Goal: Transaction & Acquisition: Purchase product/service

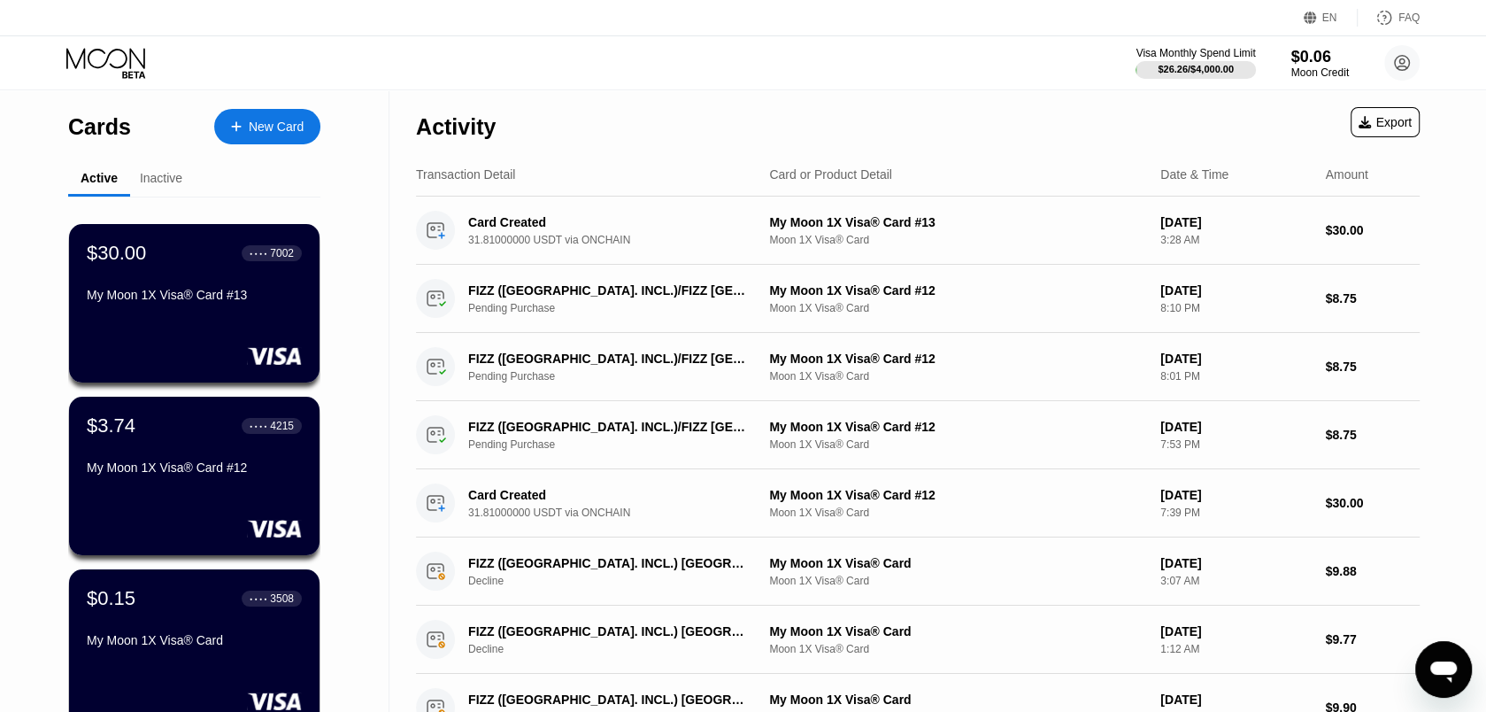
click at [242, 118] on div "New Card" at bounding box center [267, 126] width 106 height 35
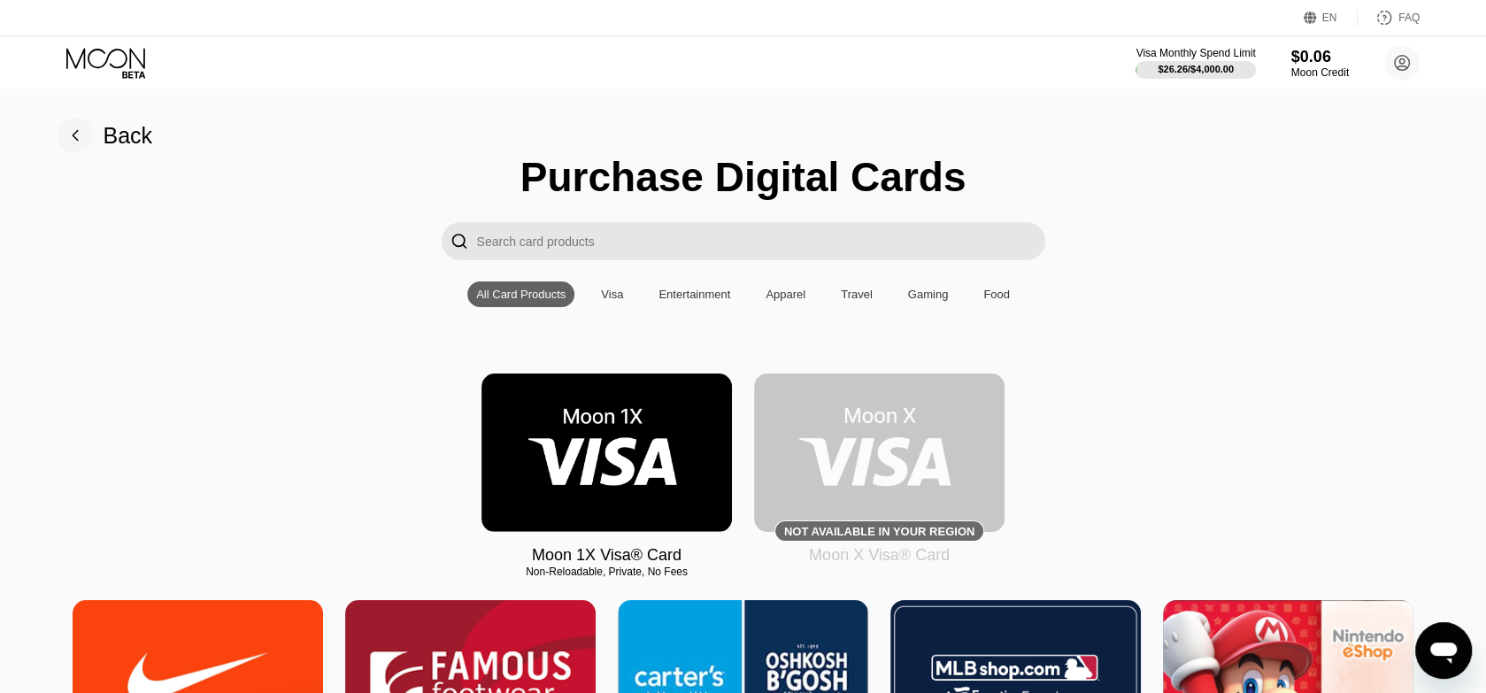
click at [566, 458] on img at bounding box center [606, 452] width 250 height 158
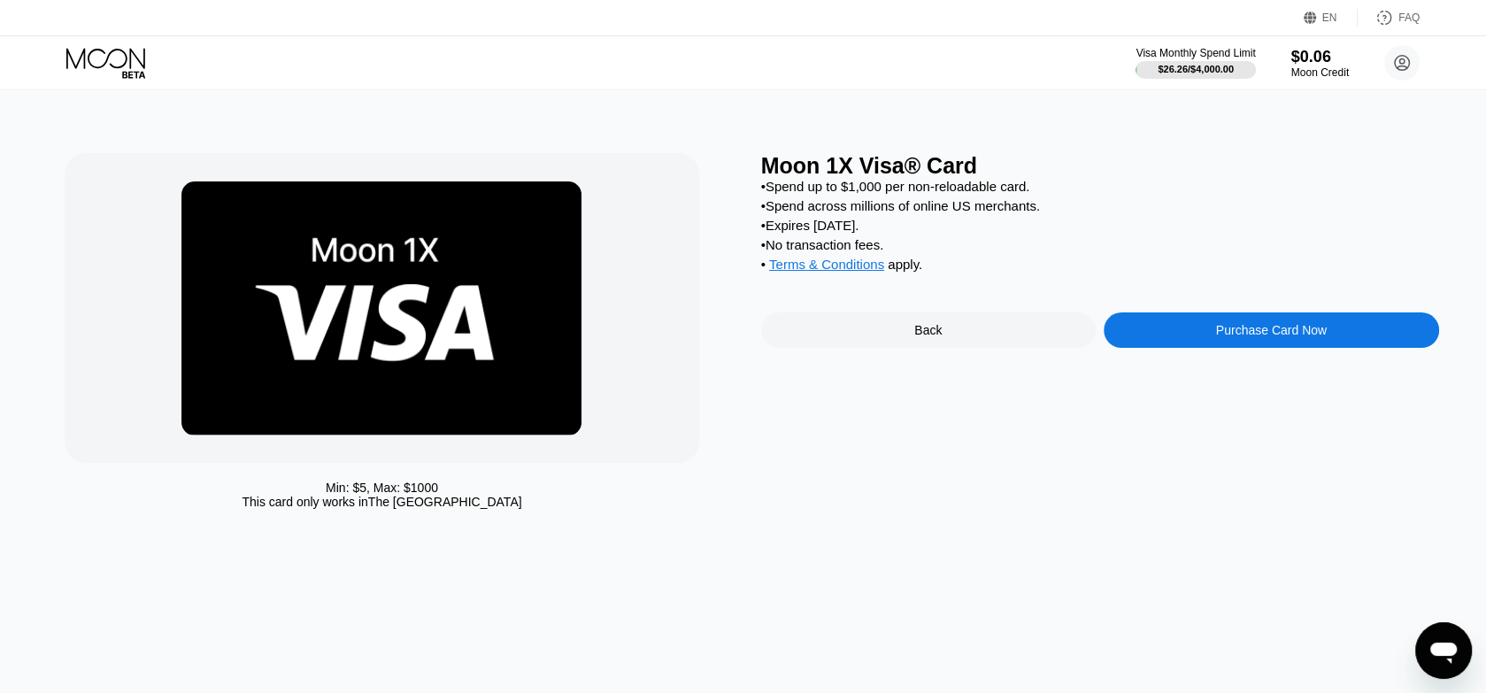
click at [1198, 341] on div "Purchase Card Now" at bounding box center [1271, 329] width 335 height 35
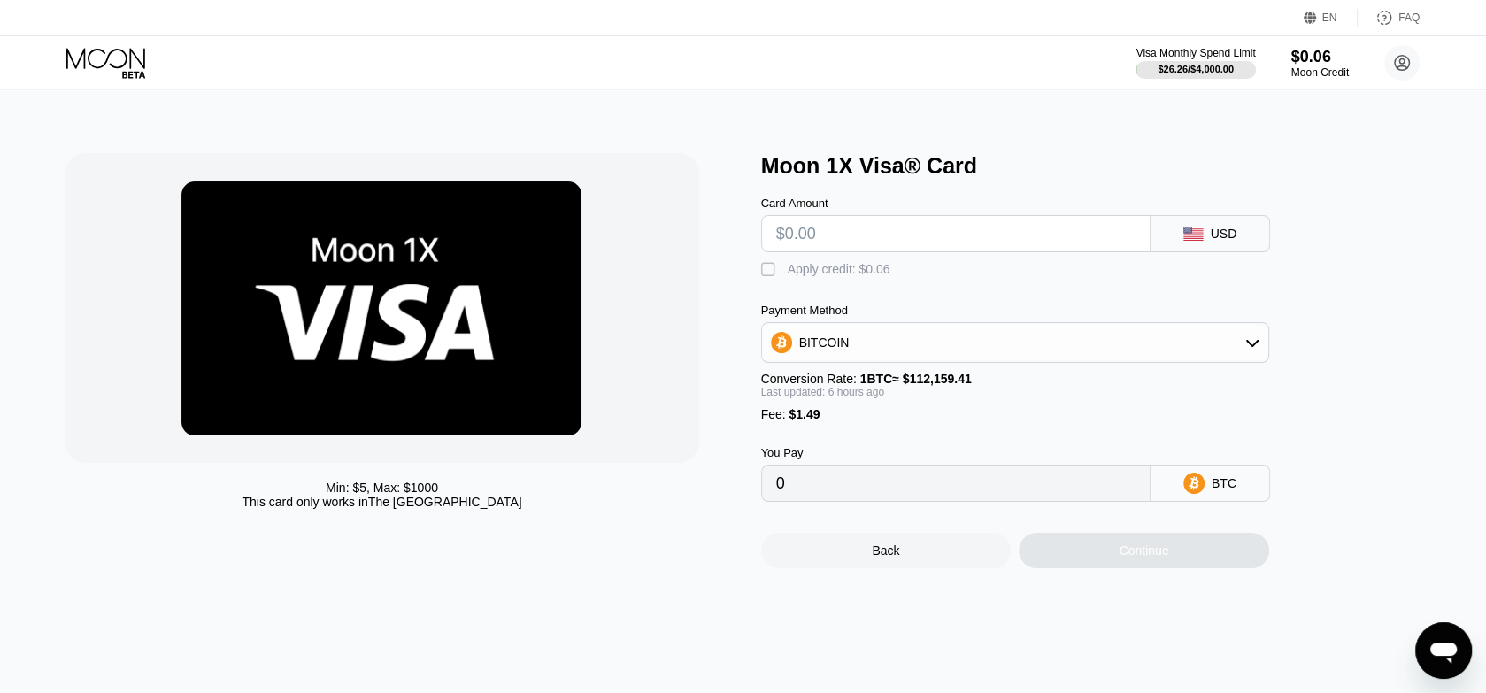
click at [974, 359] on div "BITCOIN" at bounding box center [1015, 342] width 506 height 35
click at [827, 448] on div "USDT on TRON" at bounding box center [1014, 429] width 497 height 35
type input "0.00"
click at [811, 248] on input "text" at bounding box center [955, 233] width 359 height 35
type input "$95"
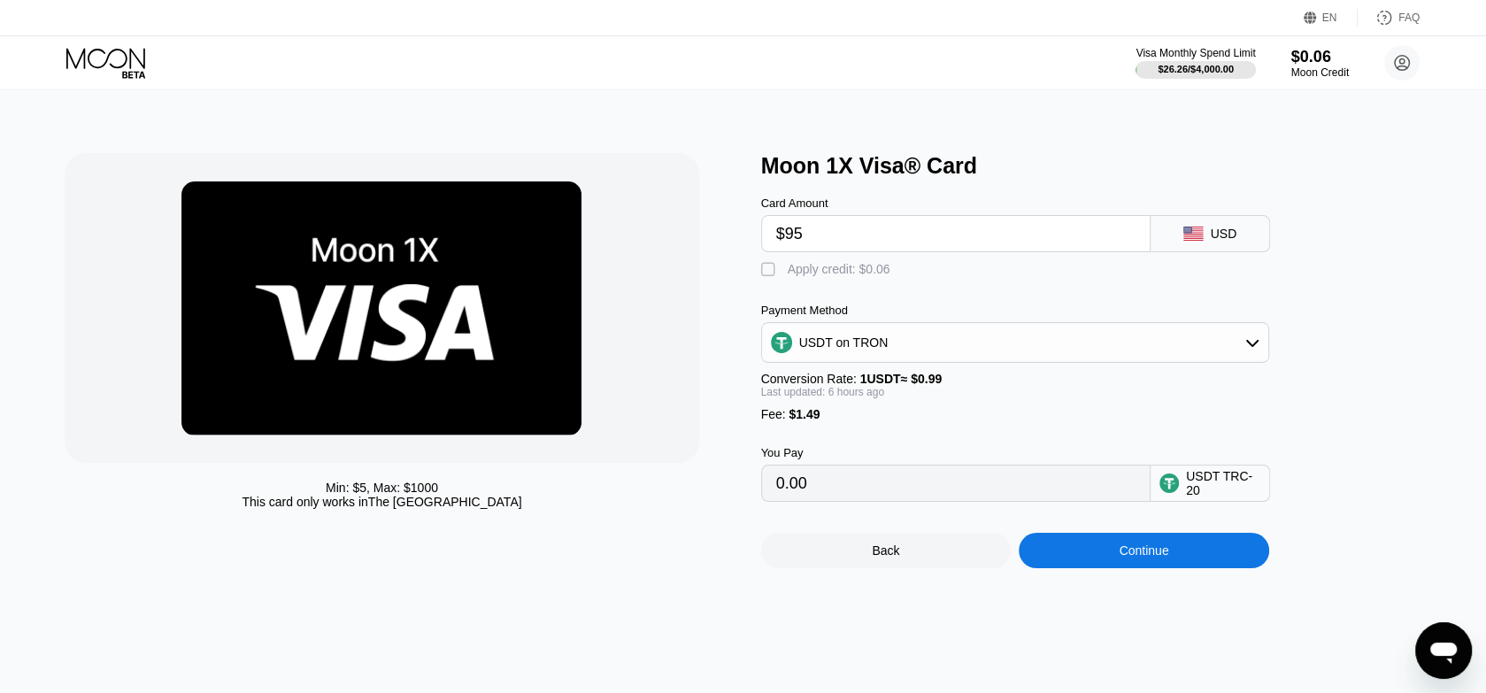
type input "97.46"
type input "$95"
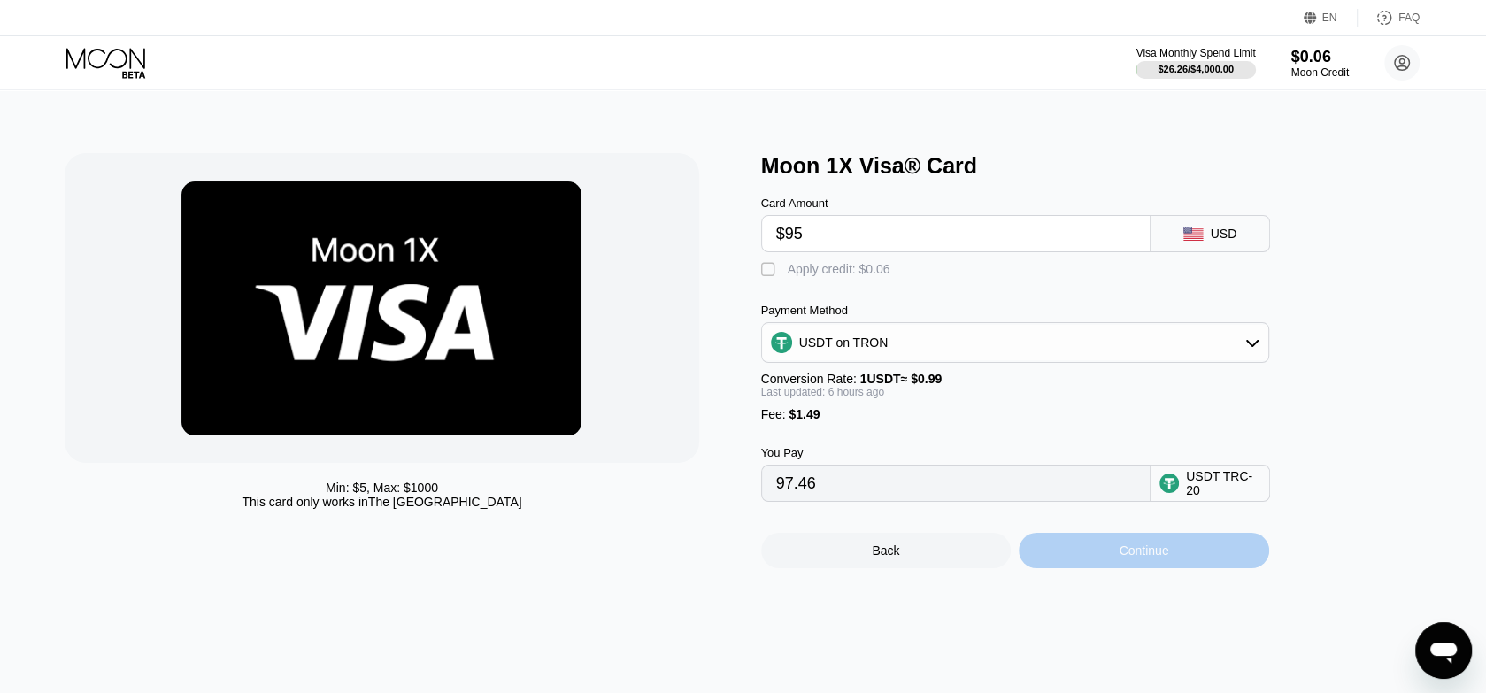
click at [1110, 566] on div "Continue" at bounding box center [1144, 550] width 250 height 35
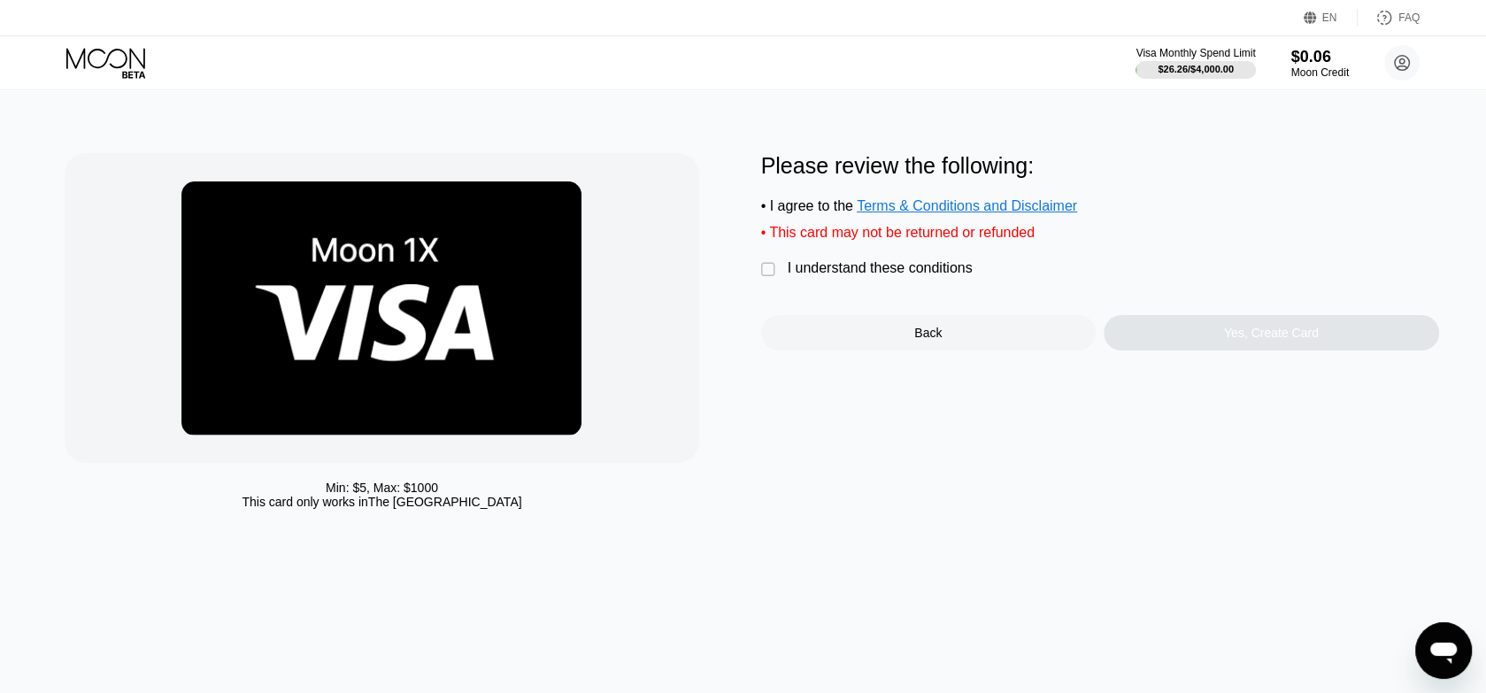
click at [773, 279] on div "" at bounding box center [770, 270] width 18 height 18
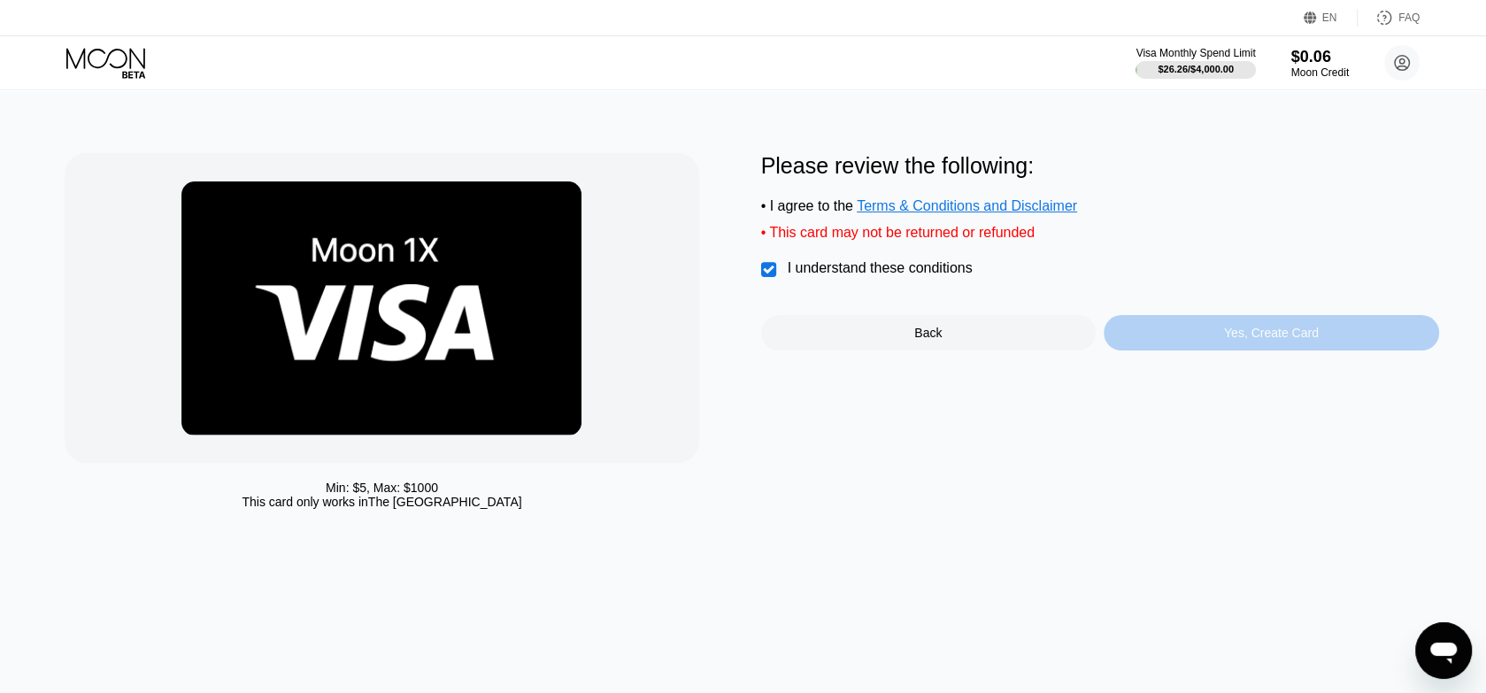
click at [1235, 335] on div "Yes, Create Card" at bounding box center [1271, 332] width 335 height 35
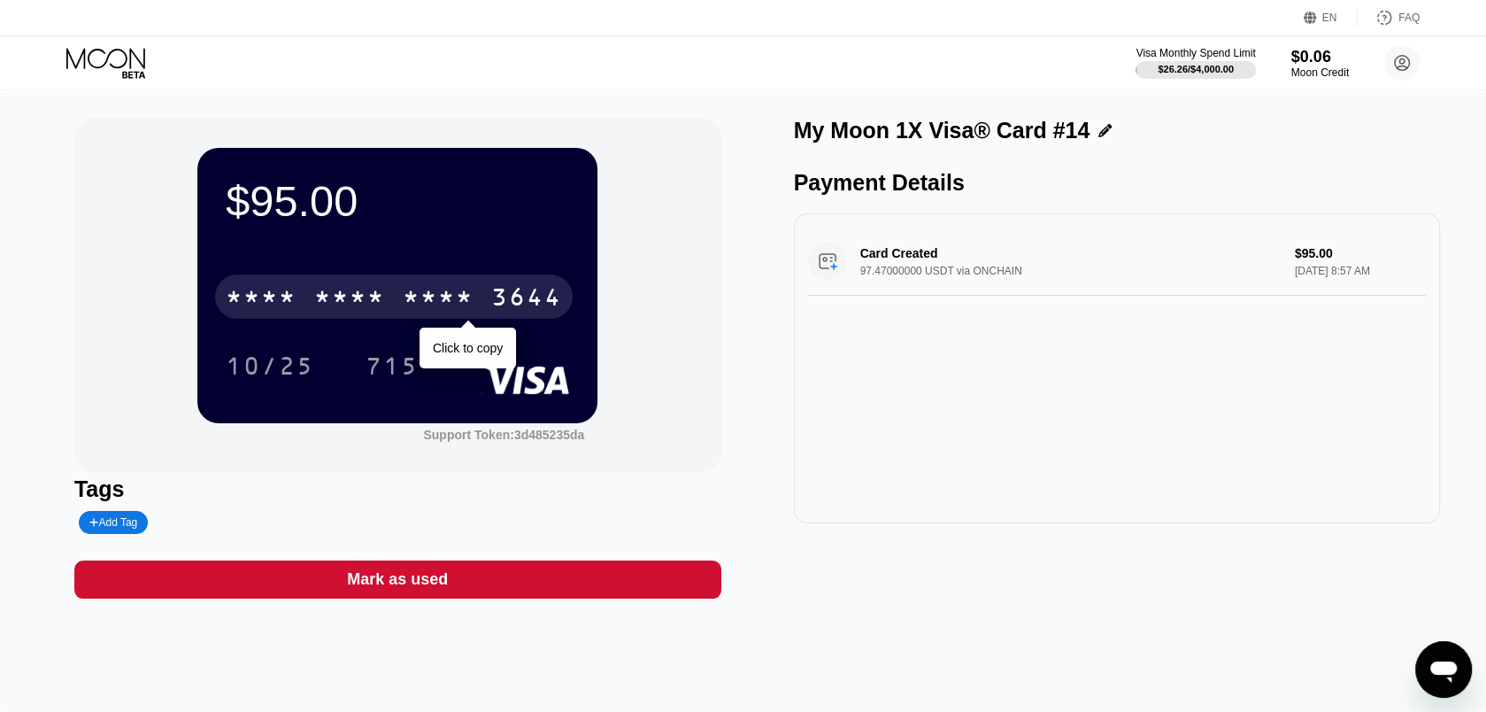
click at [396, 299] on div "* * * * * * * * * * * * 3644" at bounding box center [394, 296] width 358 height 44
click at [381, 319] on div "4513 6500 2782 3644" at bounding box center [394, 296] width 358 height 44
click at [352, 301] on div "* * * *" at bounding box center [349, 299] width 71 height 28
click at [355, 293] on div "6500" at bounding box center [349, 299] width 71 height 28
click at [370, 301] on div "* * * *" at bounding box center [349, 299] width 71 height 28
